Goal: Task Accomplishment & Management: Complete application form

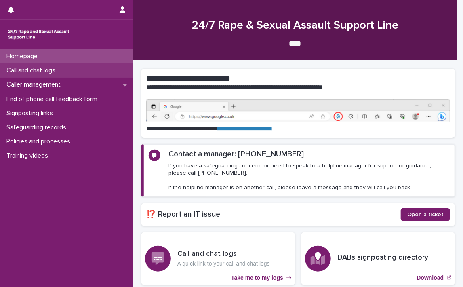
click at [35, 66] on div "Call and chat logs" at bounding box center [66, 70] width 133 height 14
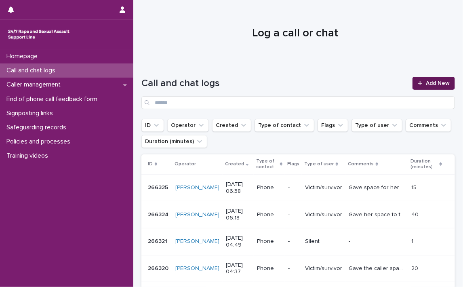
click at [434, 81] on span "Add New" at bounding box center [438, 83] width 24 height 6
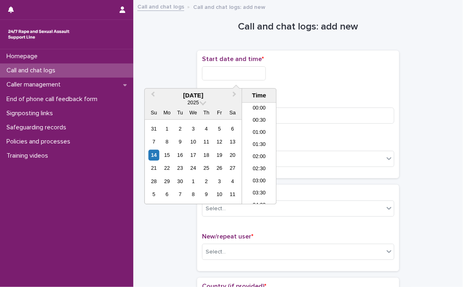
scroll to position [416, 0]
click at [213, 71] on input "text" at bounding box center [234, 73] width 64 height 14
click at [256, 125] on li "18:00" at bounding box center [259, 129] width 34 height 12
click at [258, 74] on input "**********" at bounding box center [234, 73] width 64 height 14
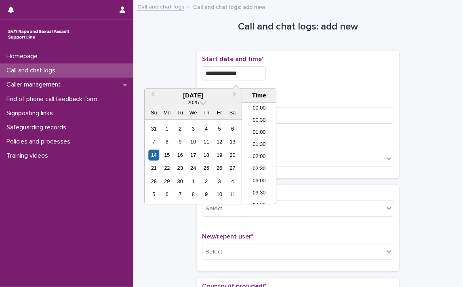
scroll to position [392, 0]
type input "**********"
click at [376, 91] on div "**********" at bounding box center [298, 114] width 192 height 118
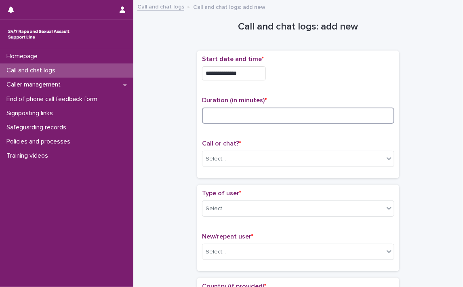
click at [270, 113] on input at bounding box center [298, 115] width 192 height 16
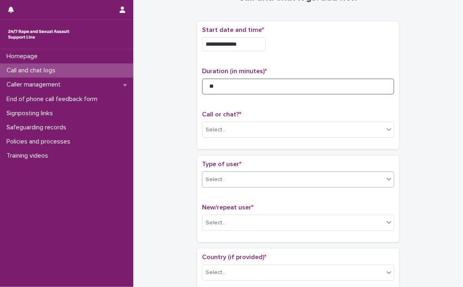
scroll to position [40, 0]
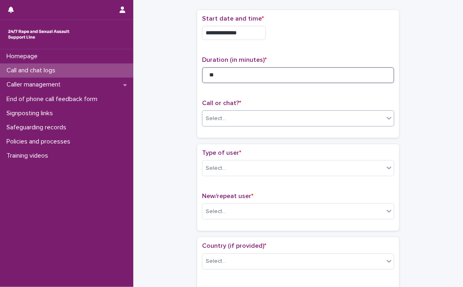
type input "**"
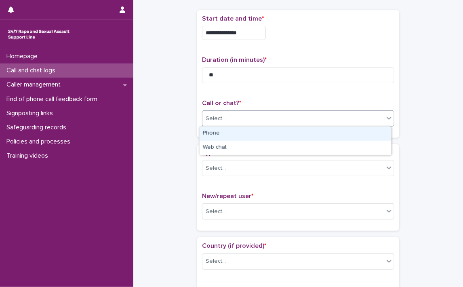
click at [388, 119] on icon at bounding box center [389, 118] width 8 height 8
click at [234, 130] on div "Phone" at bounding box center [295, 133] width 191 height 14
click at [234, 130] on div "Call or chat? * option Phone focused, 1 of 2. 2 results available. Use Up and D…" at bounding box center [298, 116] width 192 height 34
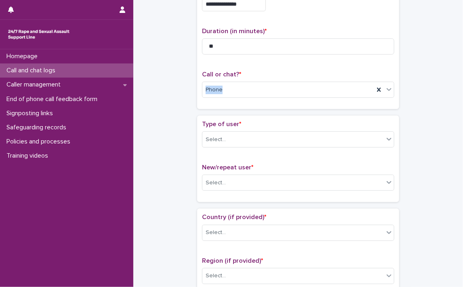
scroll to position [81, 0]
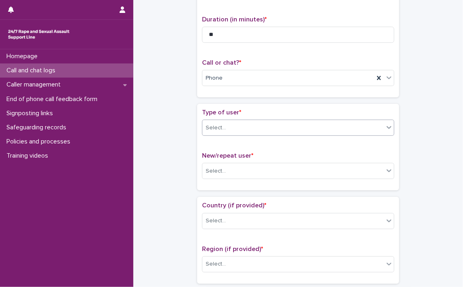
click at [389, 127] on icon at bounding box center [389, 127] width 8 height 8
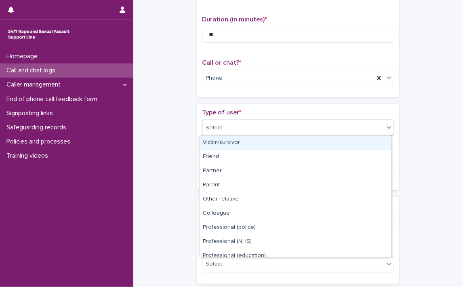
click at [218, 143] on div "Victim/survivor" at bounding box center [295, 143] width 191 height 14
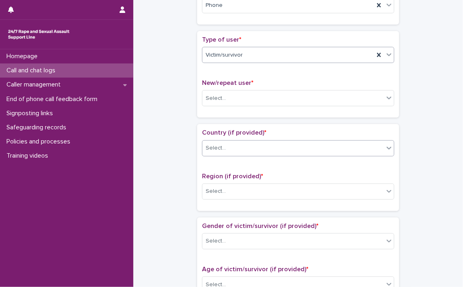
scroll to position [162, 0]
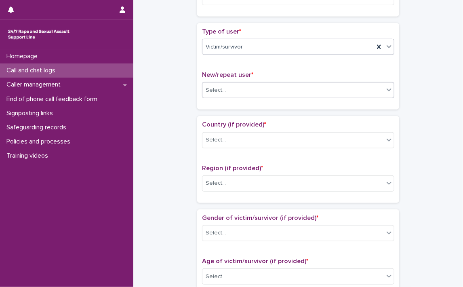
click at [387, 91] on icon at bounding box center [389, 90] width 8 height 8
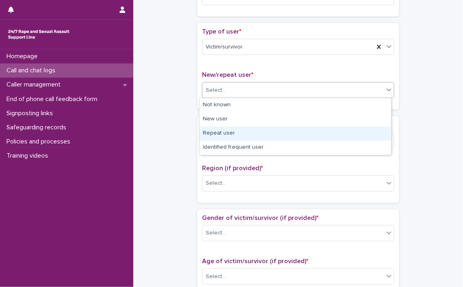
click at [219, 132] on div "Repeat user" at bounding box center [295, 133] width 191 height 14
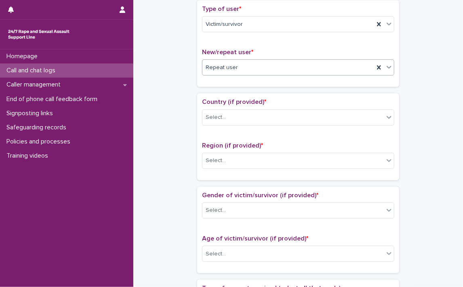
scroll to position [202, 0]
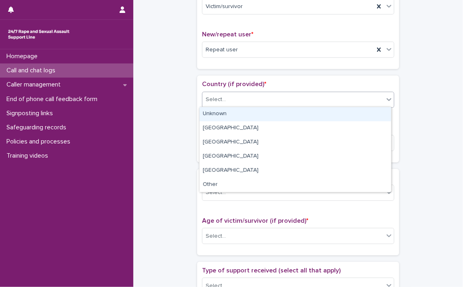
click at [385, 101] on icon at bounding box center [389, 99] width 8 height 8
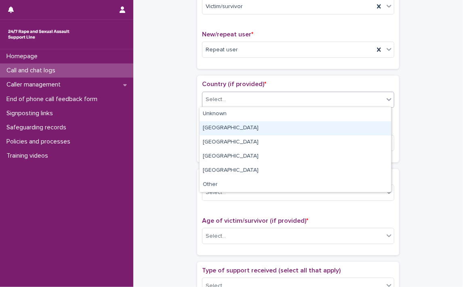
click at [256, 130] on div "[GEOGRAPHIC_DATA]" at bounding box center [295, 128] width 191 height 14
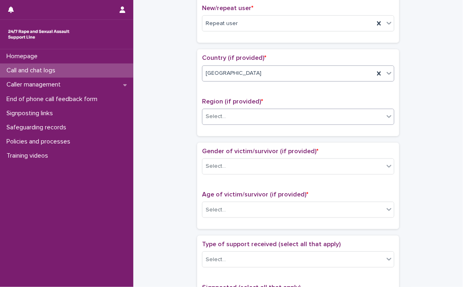
scroll to position [242, 0]
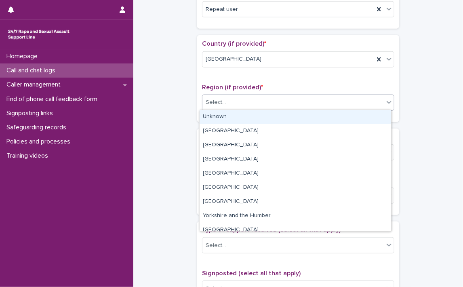
click at [385, 105] on icon at bounding box center [389, 102] width 8 height 8
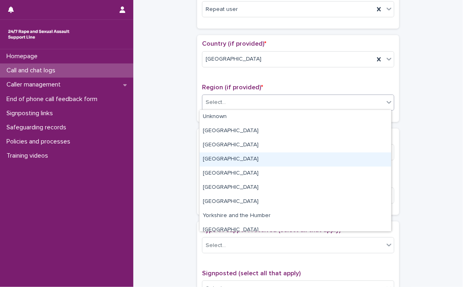
click at [212, 157] on div "[GEOGRAPHIC_DATA]" at bounding box center [295, 159] width 191 height 14
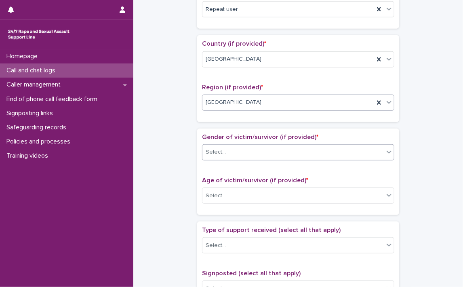
scroll to position [283, 0]
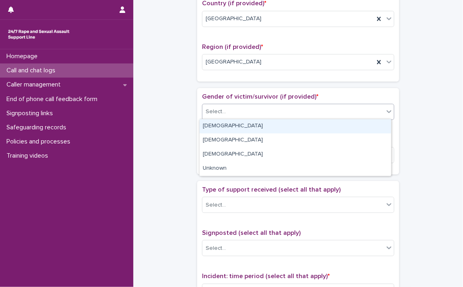
click at [385, 113] on icon at bounding box center [389, 111] width 8 height 8
click at [250, 127] on div "[DEMOGRAPHIC_DATA]" at bounding box center [295, 126] width 191 height 14
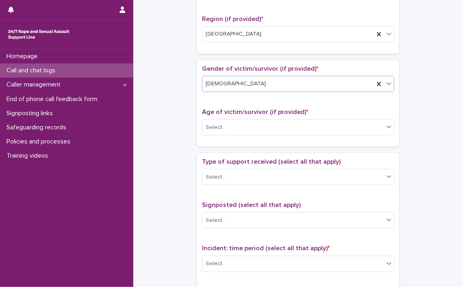
scroll to position [323, 0]
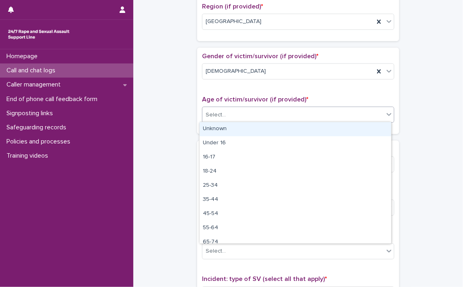
click at [387, 113] on icon at bounding box center [389, 114] width 5 height 3
click at [286, 127] on div "Unknown" at bounding box center [295, 129] width 191 height 14
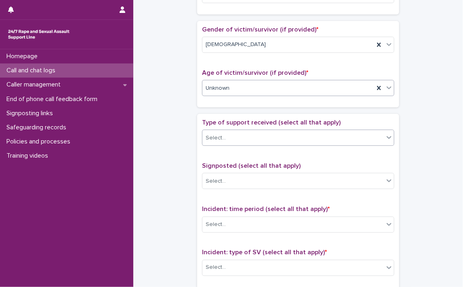
scroll to position [364, 0]
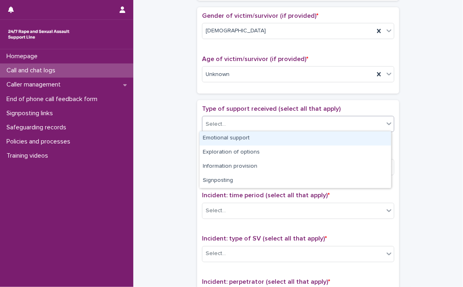
click at [387, 122] on icon at bounding box center [389, 123] width 5 height 3
click at [226, 138] on div "Emotional support" at bounding box center [295, 138] width 191 height 14
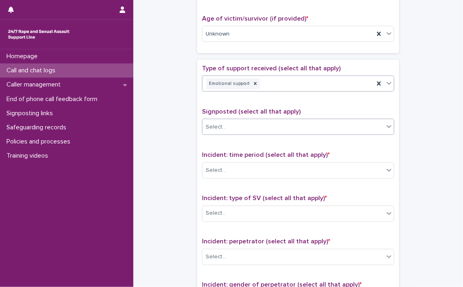
scroll to position [444, 0]
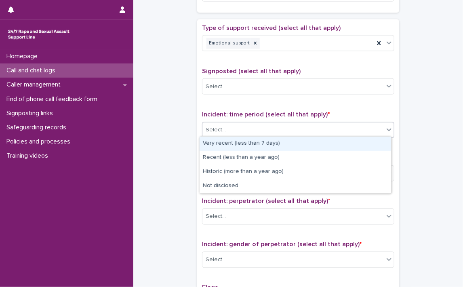
click at [387, 128] on icon at bounding box center [389, 129] width 5 height 3
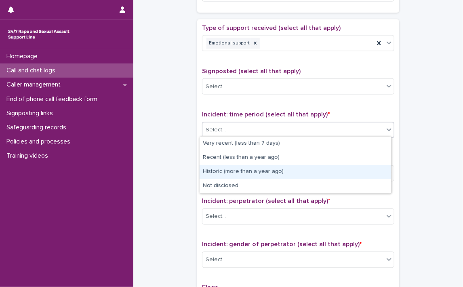
click at [261, 171] on div "Historic (more than a year ago)" at bounding box center [295, 172] width 191 height 14
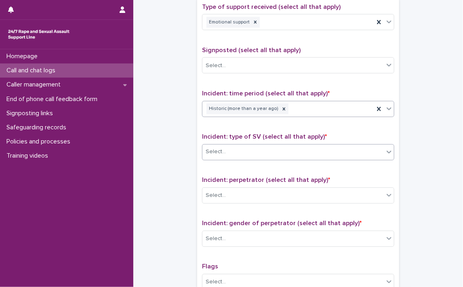
scroll to position [485, 0]
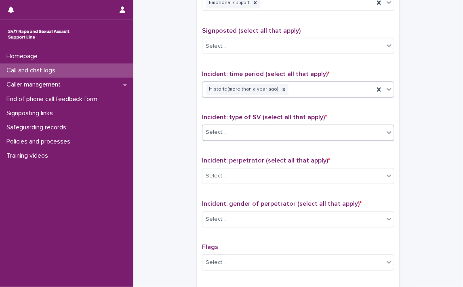
click at [385, 132] on icon at bounding box center [389, 132] width 8 height 8
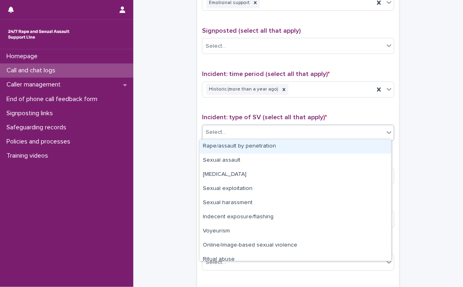
click at [330, 145] on div "Rape/assault by penetration" at bounding box center [295, 146] width 191 height 14
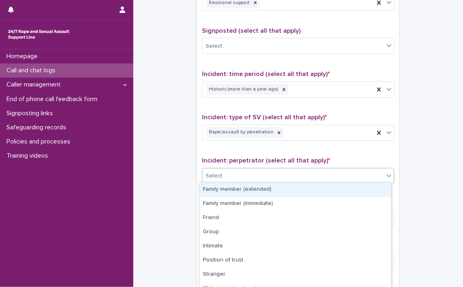
click at [388, 172] on icon at bounding box center [389, 176] width 8 height 8
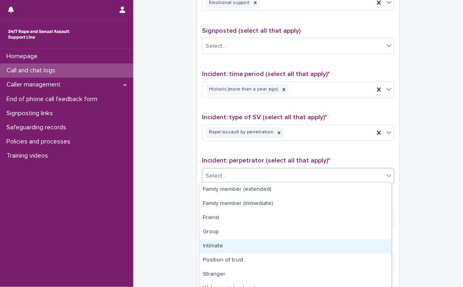
click at [222, 246] on div "Intimate" at bounding box center [295, 246] width 191 height 14
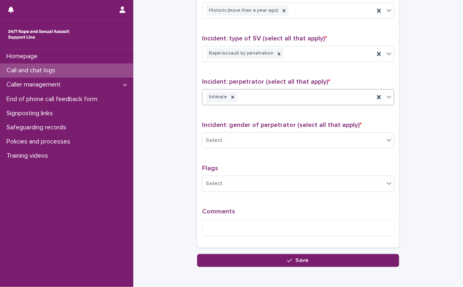
scroll to position [565, 0]
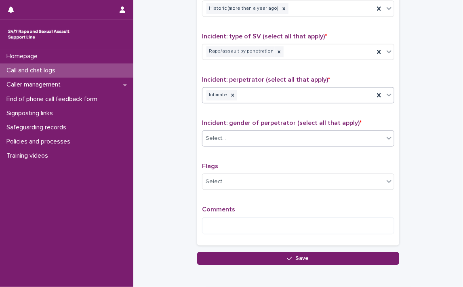
click at [386, 140] on icon at bounding box center [389, 138] width 8 height 8
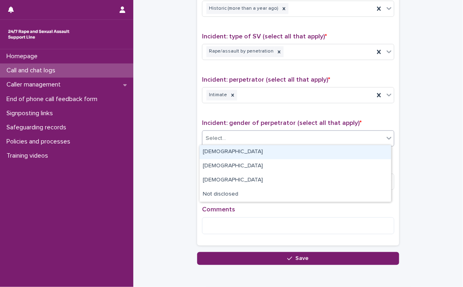
click at [222, 151] on div "[DEMOGRAPHIC_DATA]" at bounding box center [295, 152] width 191 height 14
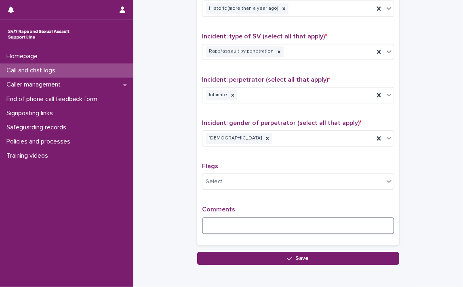
click at [218, 226] on textarea at bounding box center [298, 225] width 192 height 17
type textarea "*"
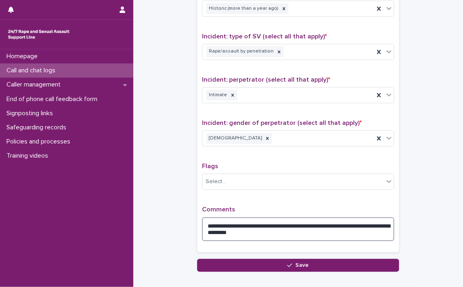
click at [356, 222] on textarea "**********" at bounding box center [298, 229] width 192 height 24
click at [292, 227] on textarea "**********" at bounding box center [298, 229] width 192 height 24
click at [288, 231] on textarea "**********" at bounding box center [298, 229] width 192 height 24
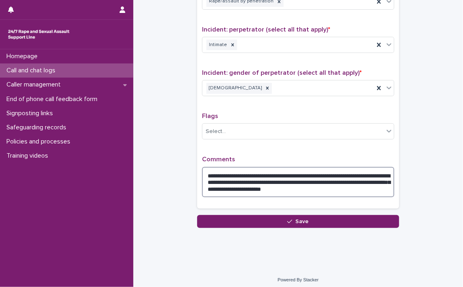
scroll to position [618, 0]
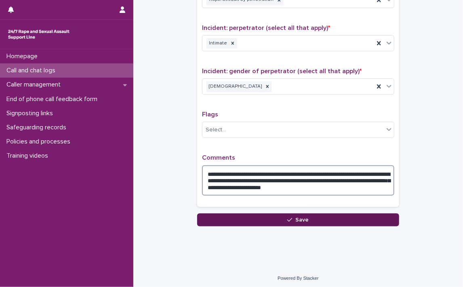
type textarea "**********"
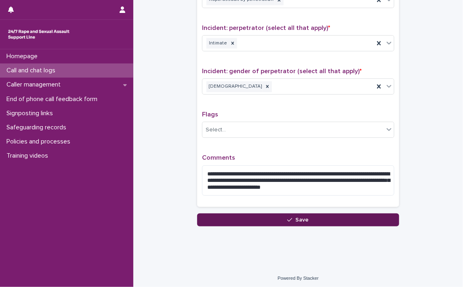
click at [296, 217] on span "Save" at bounding box center [302, 220] width 13 height 6
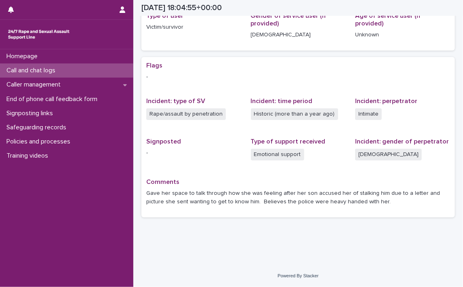
scroll to position [119, 0]
